Goal: Find specific page/section: Find specific page/section

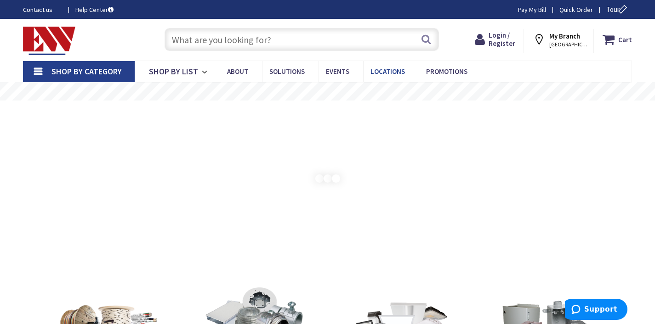
click at [382, 74] on span "Locations" at bounding box center [387, 71] width 34 height 9
click at [384, 70] on span "Locations" at bounding box center [387, 71] width 34 height 9
click at [350, 93] on rs-layer "Free Same Day Pickup at 19 Locations" at bounding box center [328, 92] width 168 height 10
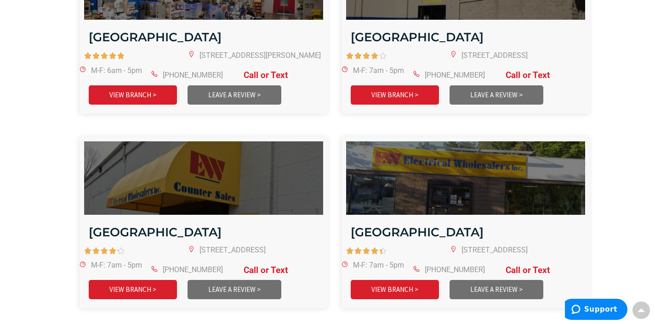
scroll to position [1460, 0]
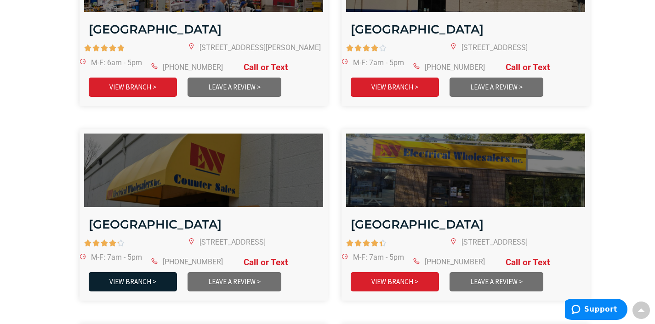
click at [134, 272] on link "VIEW BRANCH >" at bounding box center [133, 281] width 88 height 19
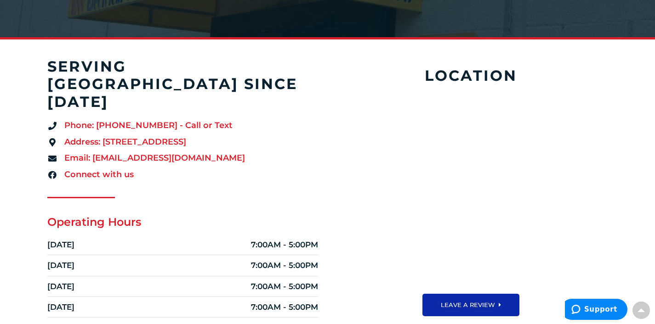
scroll to position [188, 0]
